Goal: Find contact information: Find contact information

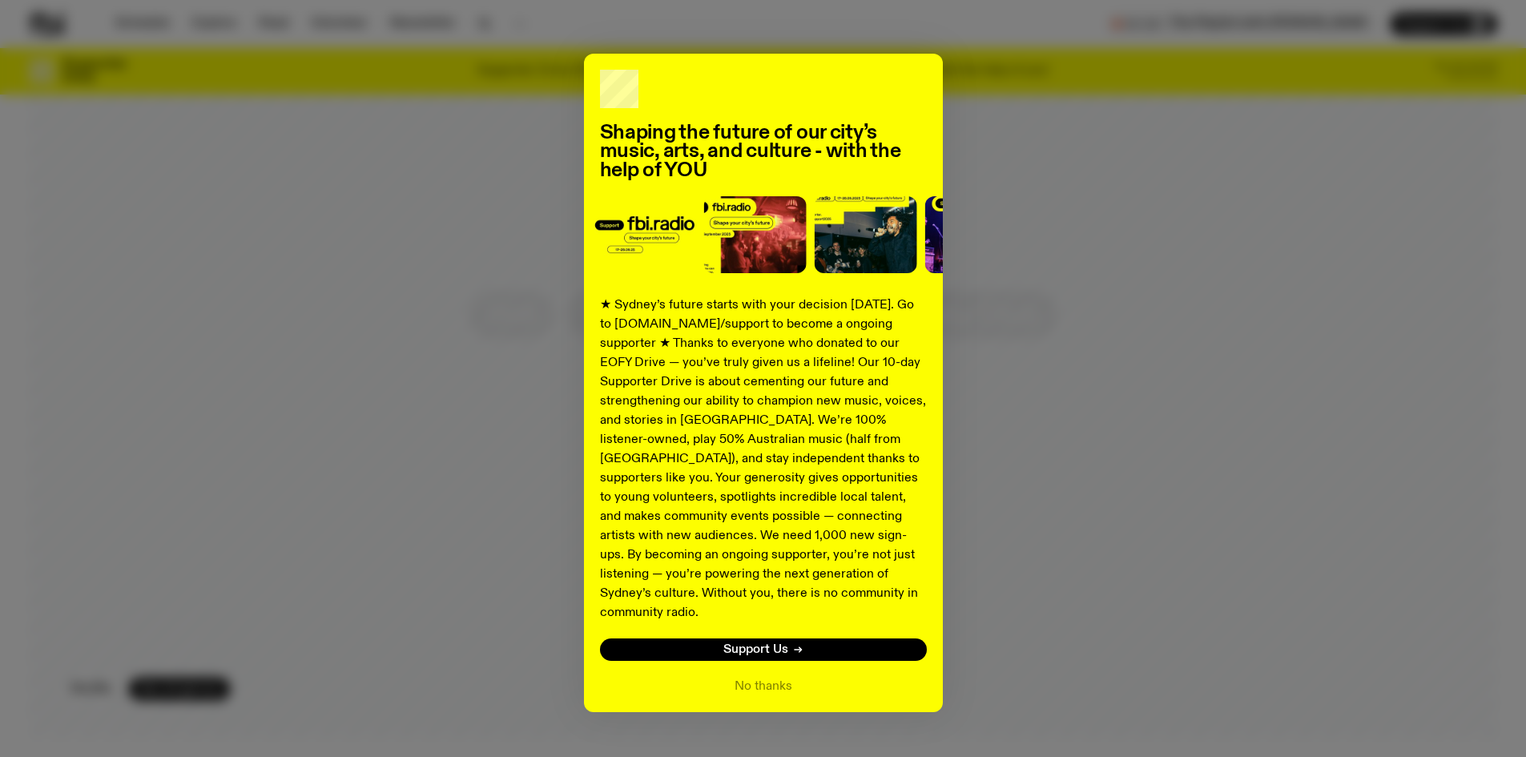
scroll to position [36, 0]
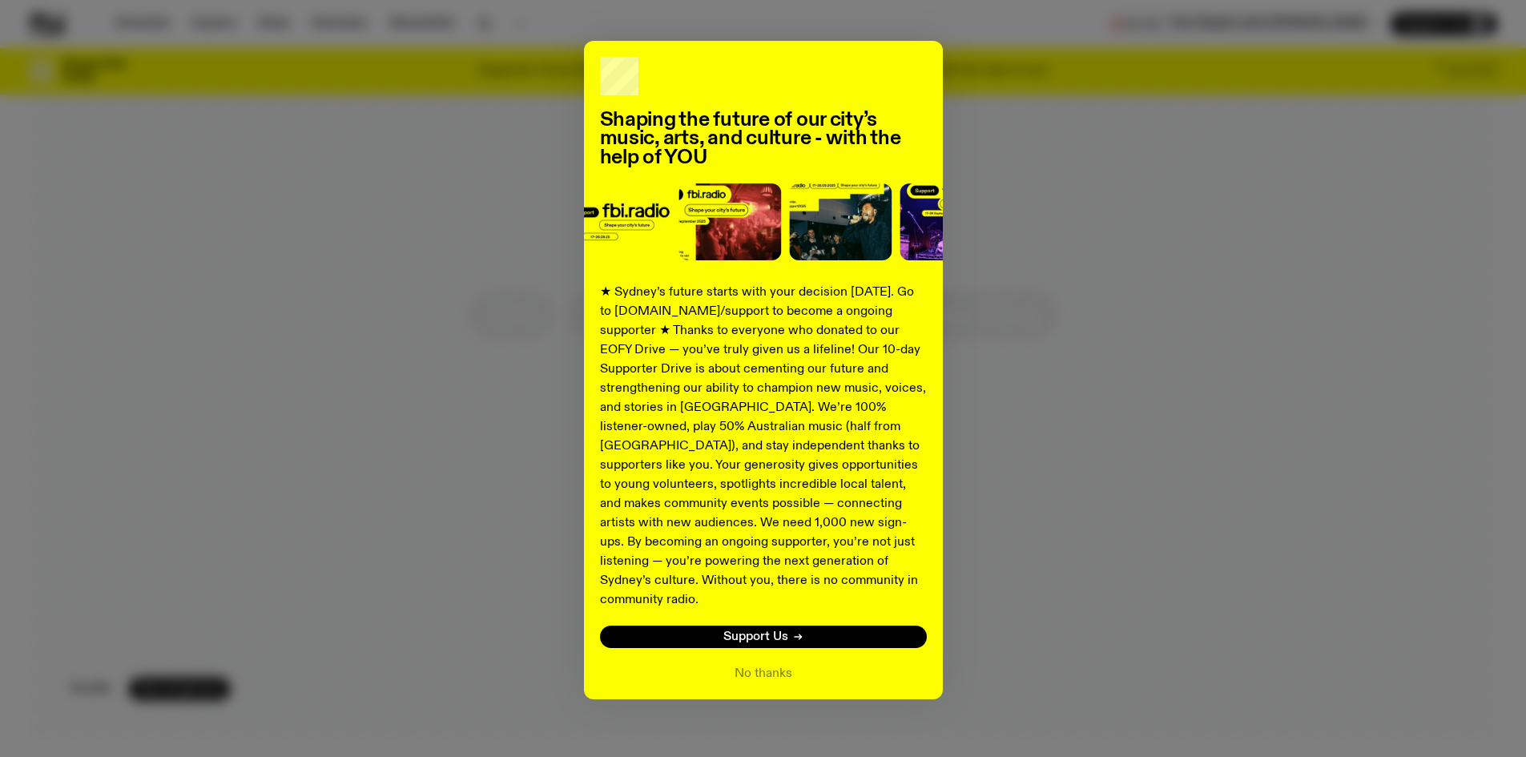
click at [789, 664] on div "No thanks" at bounding box center [763, 673] width 327 height 19
click at [770, 664] on button "No thanks" at bounding box center [764, 673] width 58 height 19
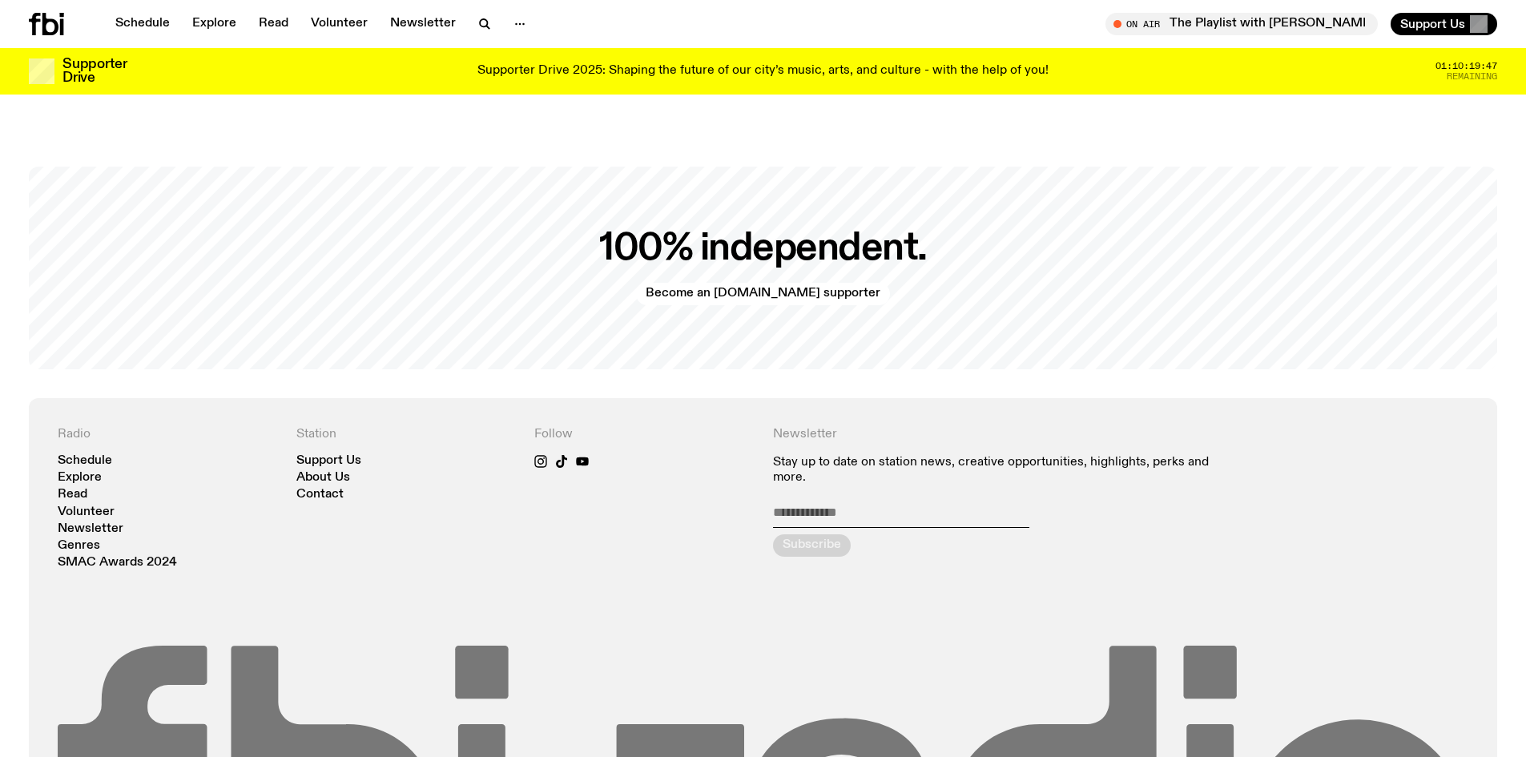
scroll to position [3861, 0]
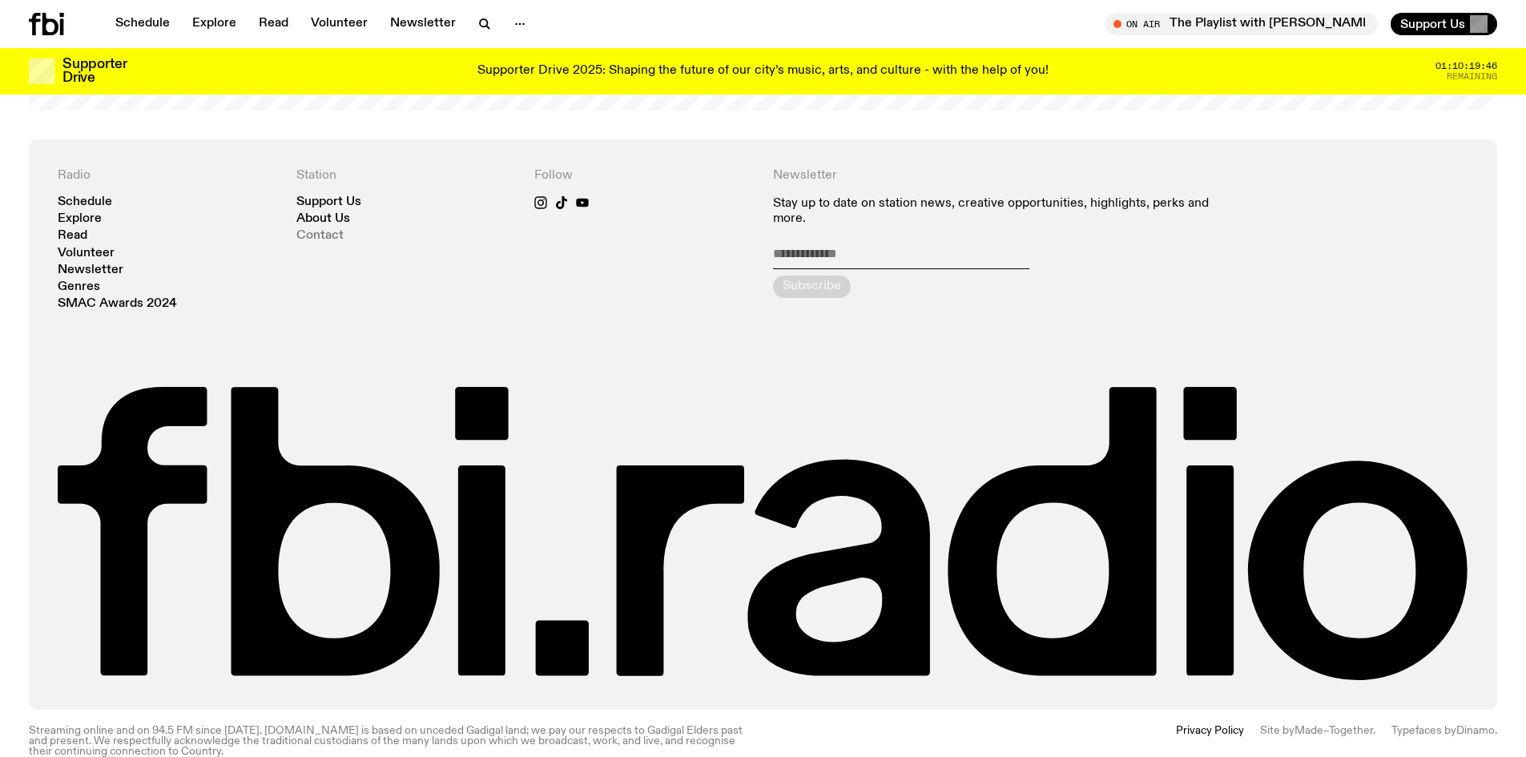
click at [316, 230] on link "Contact" at bounding box center [319, 236] width 47 height 12
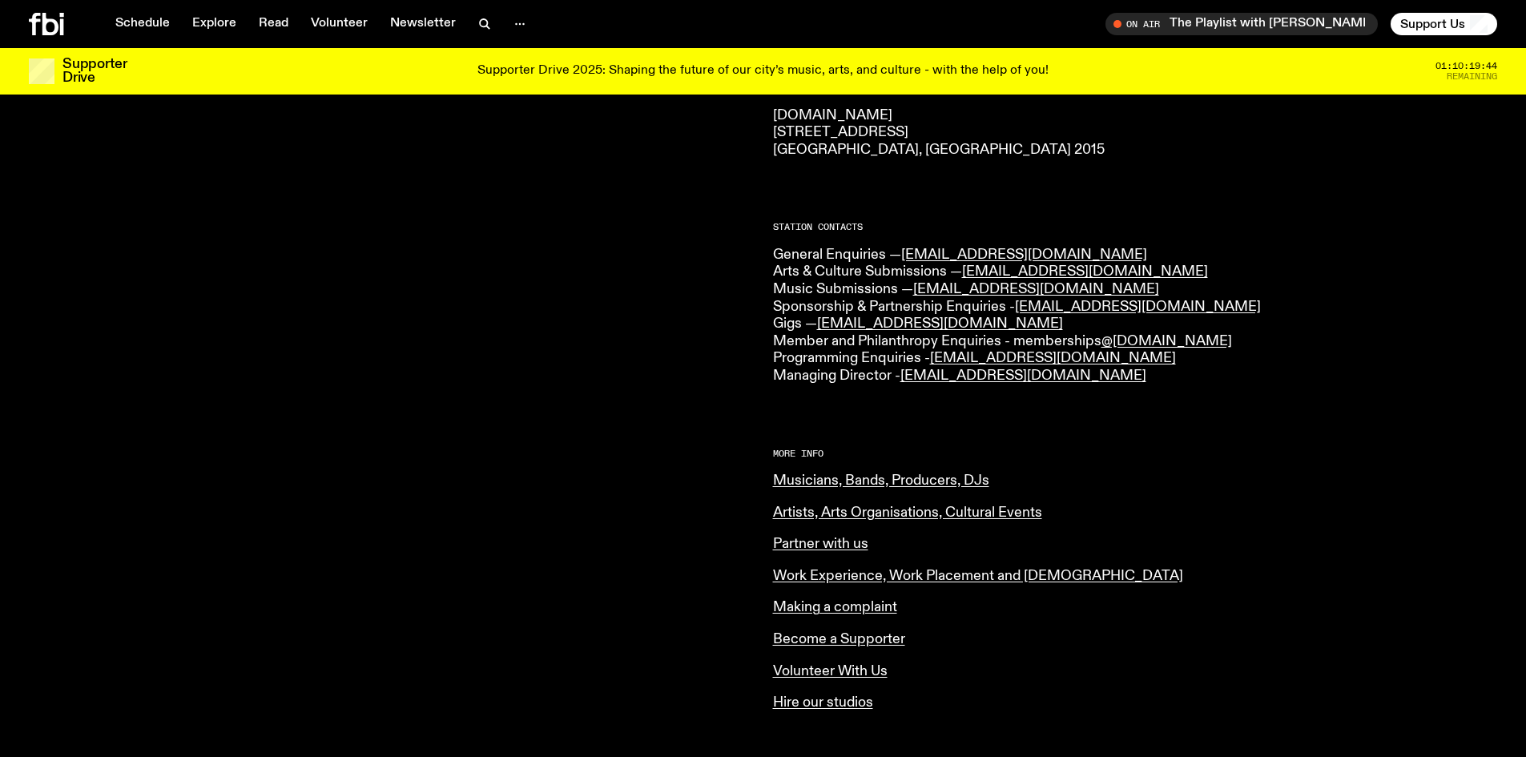
scroll to position [312, 0]
click at [957, 515] on link "Artists, Arts Organisations, Cultural Events" at bounding box center [907, 512] width 269 height 14
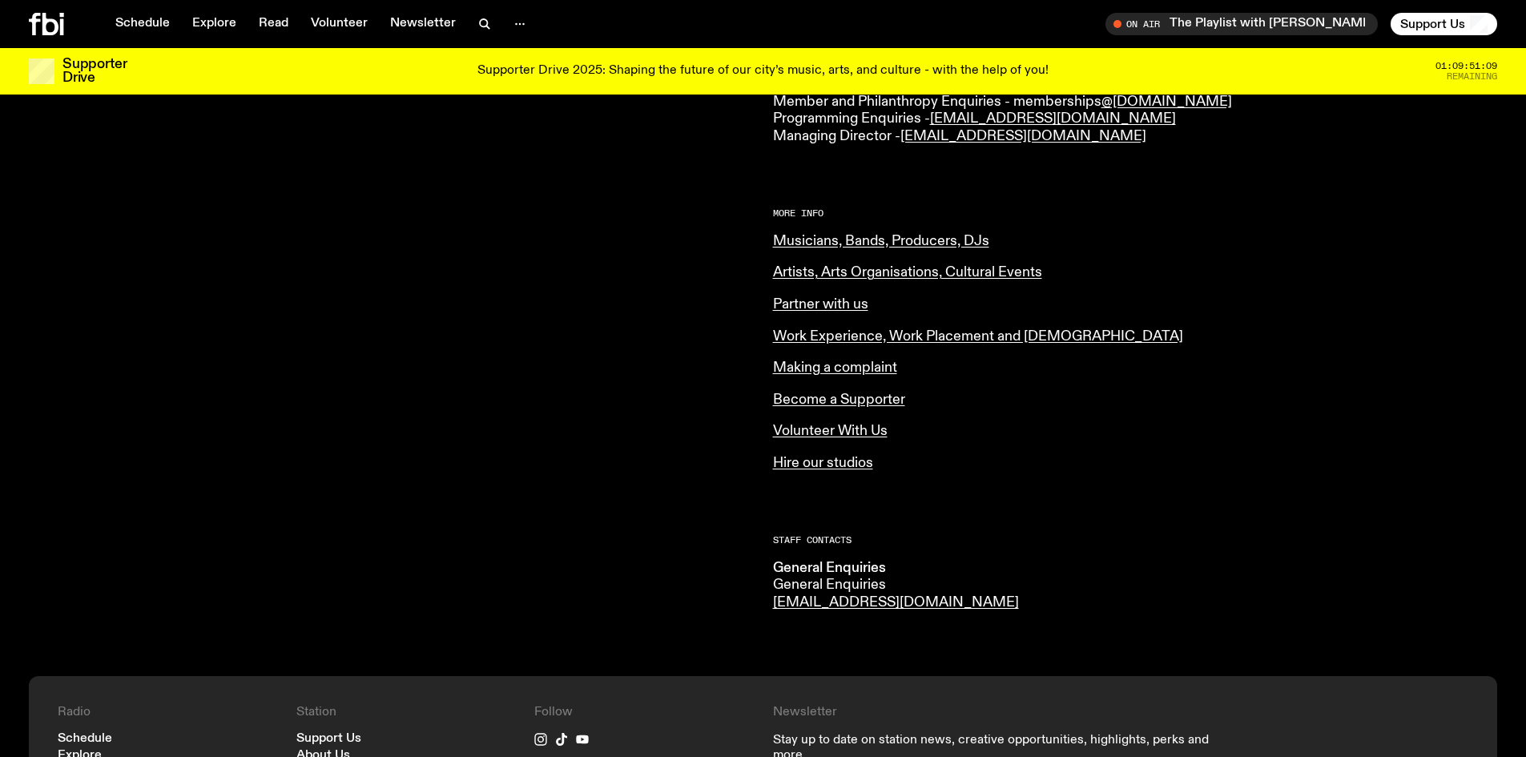
scroll to position [632, 0]
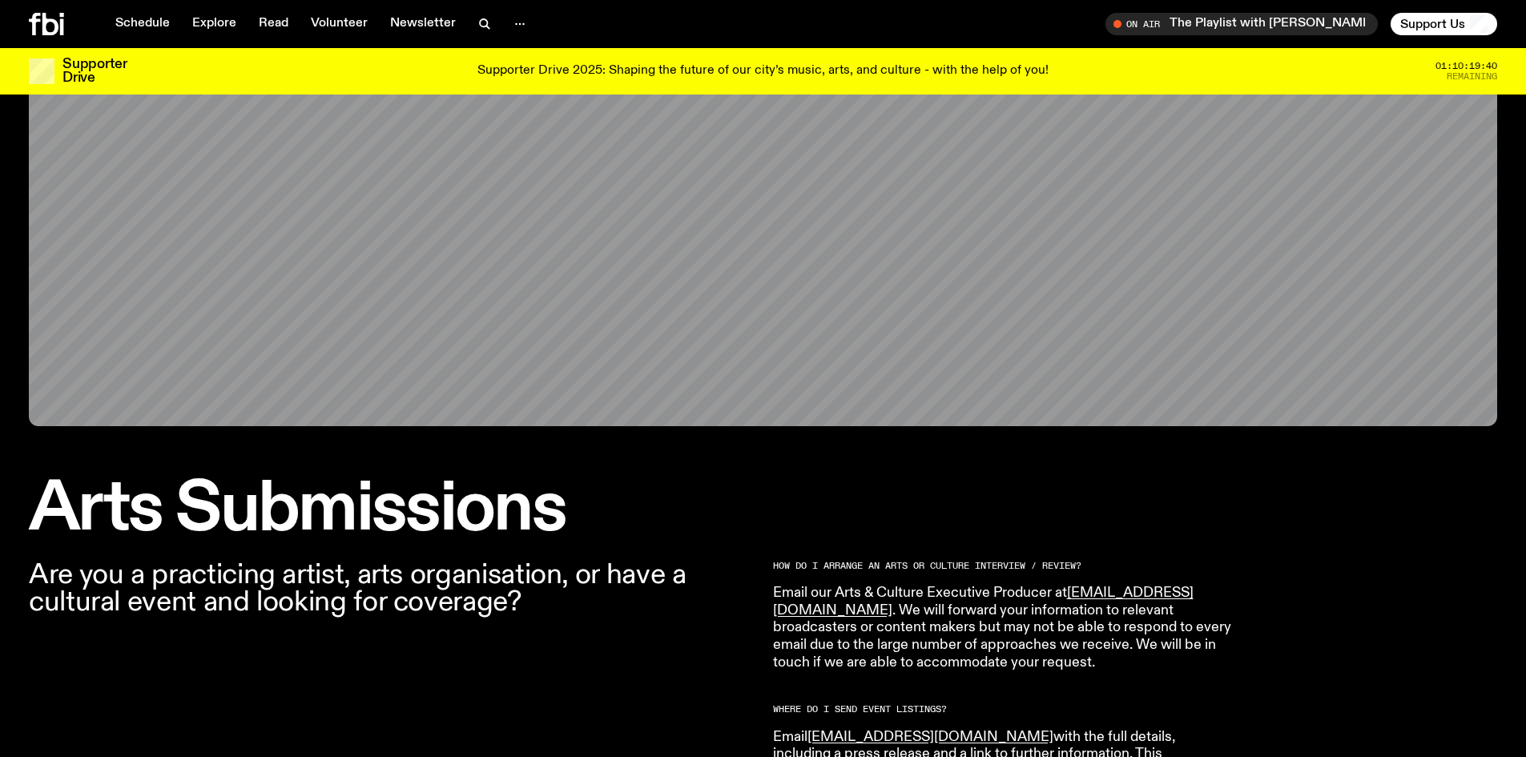
scroll to position [389, 0]
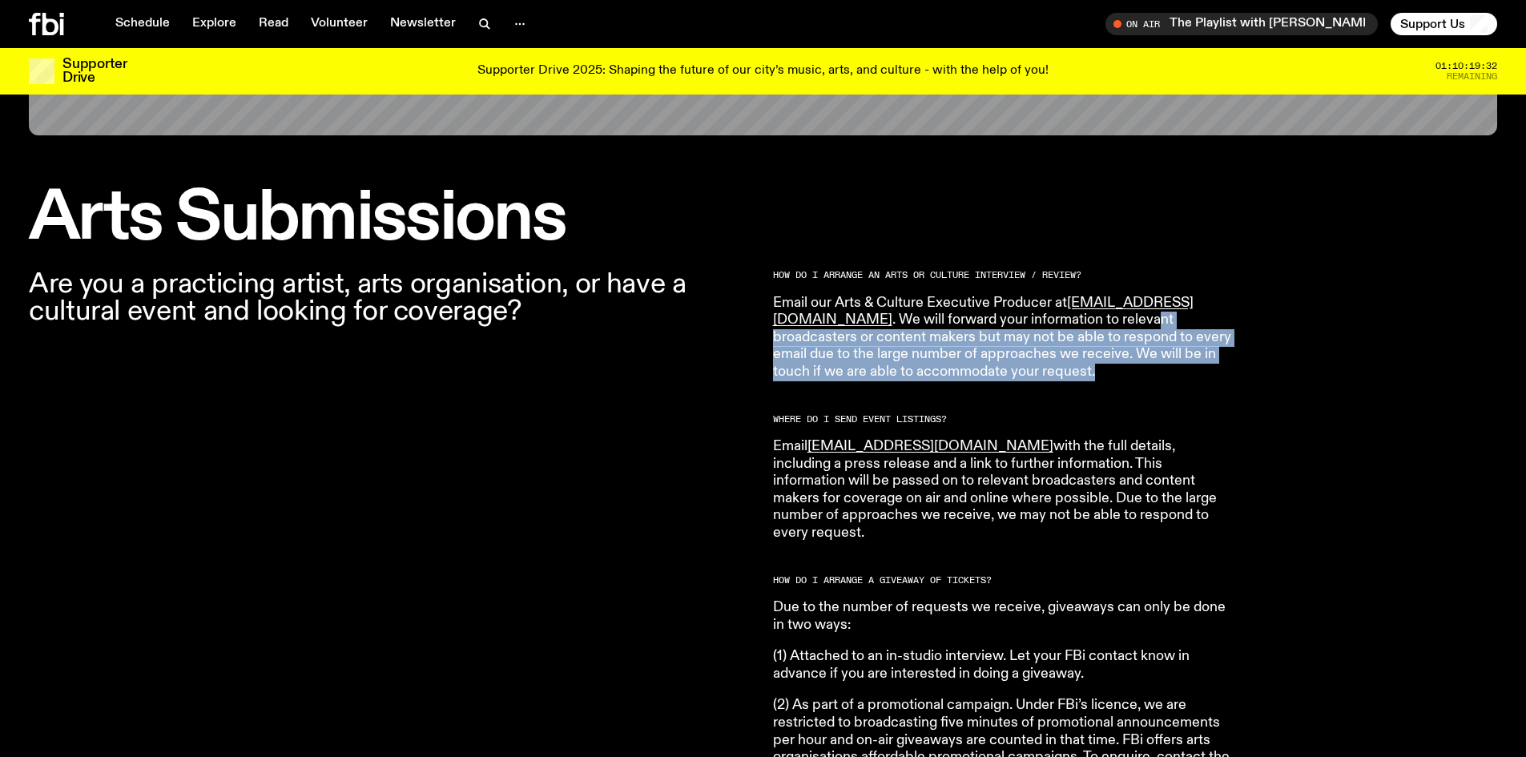
drag, startPoint x: 1011, startPoint y: 316, endPoint x: 1060, endPoint y: 379, distance: 79.3
click at [1060, 379] on p "Email our Arts & Culture Executive Producer at culture@fbiradio.com . We will f…" at bounding box center [1003, 338] width 461 height 87
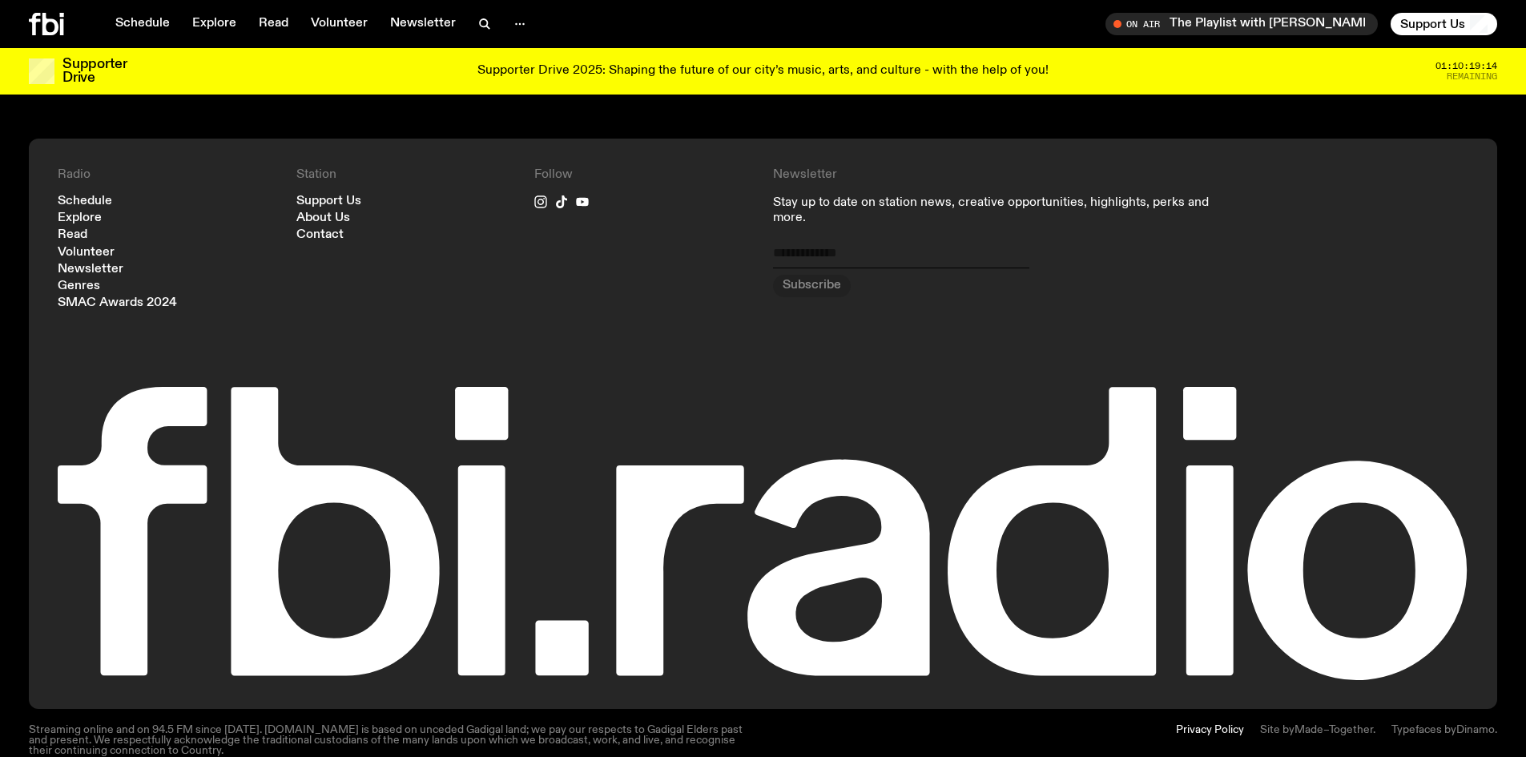
scroll to position [1141, 0]
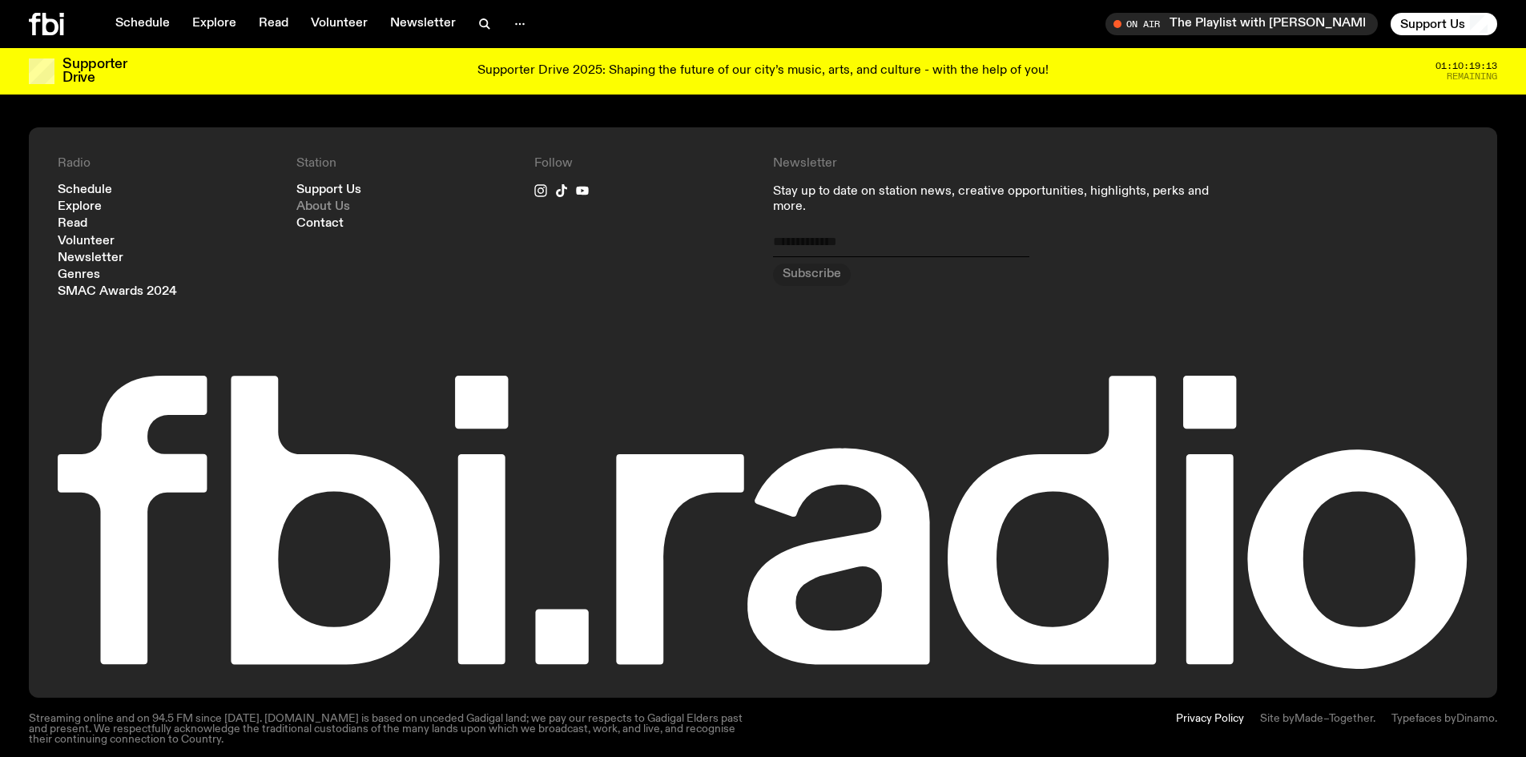
click at [327, 201] on link "About Us" at bounding box center [323, 207] width 54 height 12
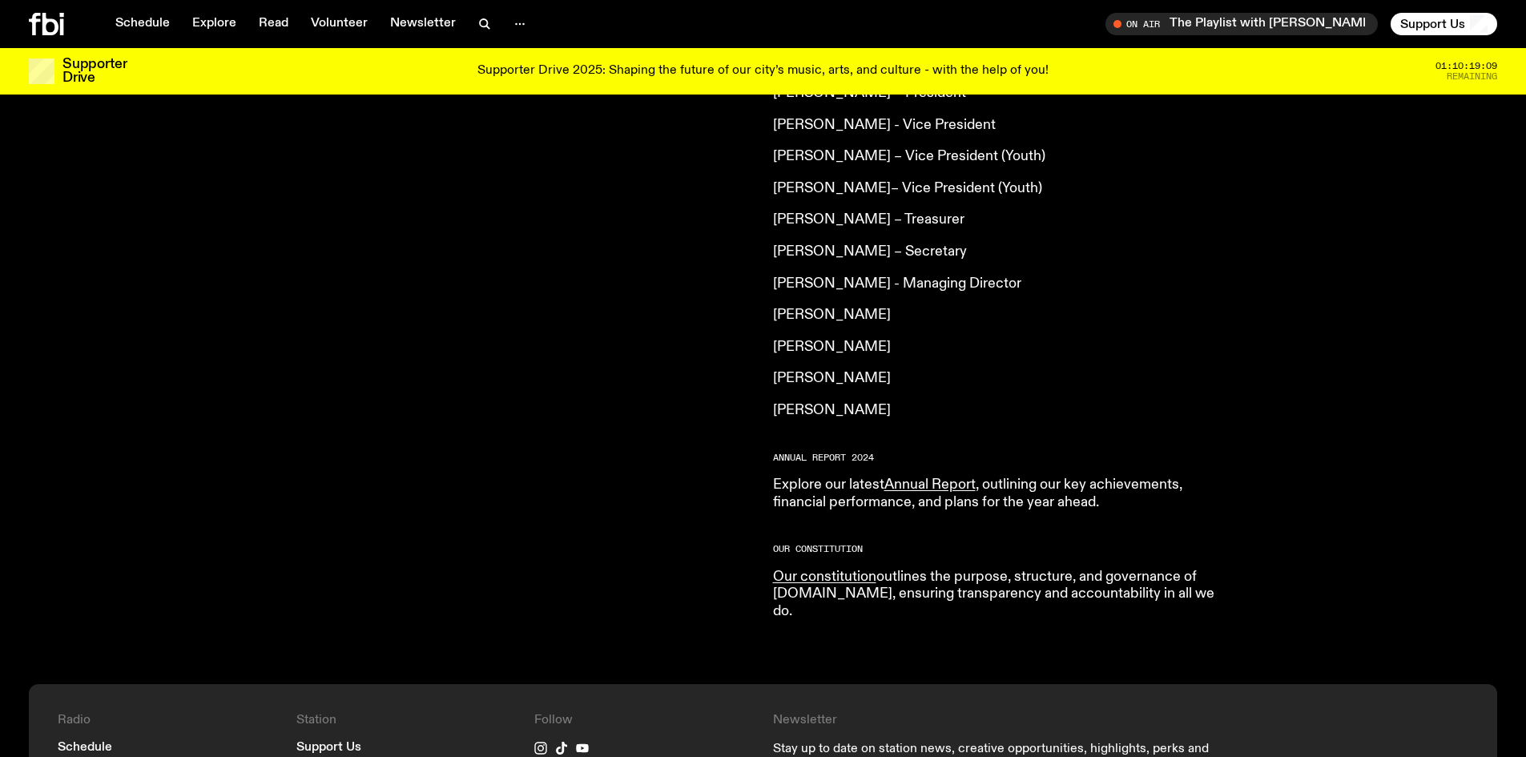
scroll to position [1512, 0]
